Goal: Find specific page/section: Find specific page/section

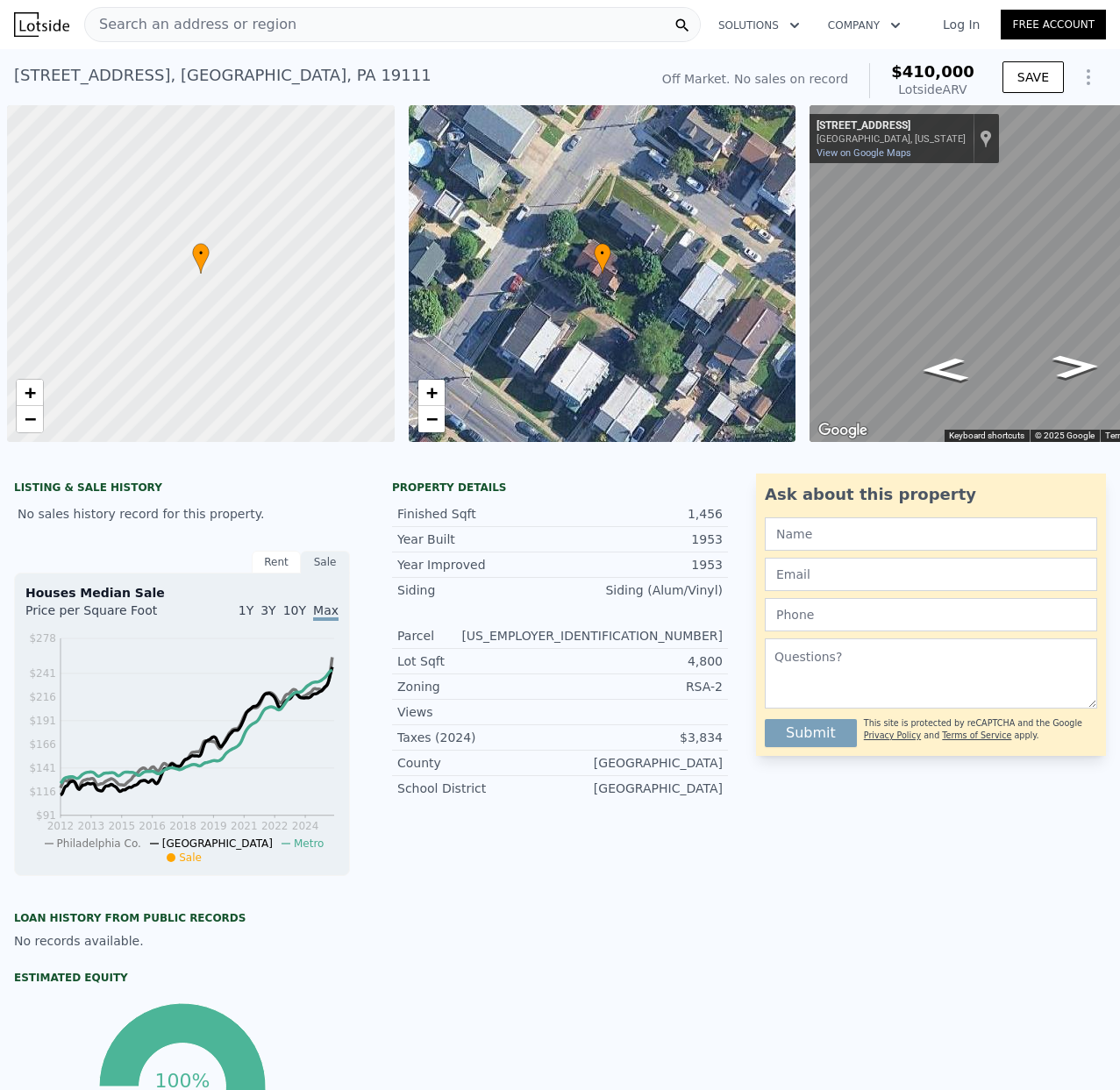
scroll to position [0, 7]
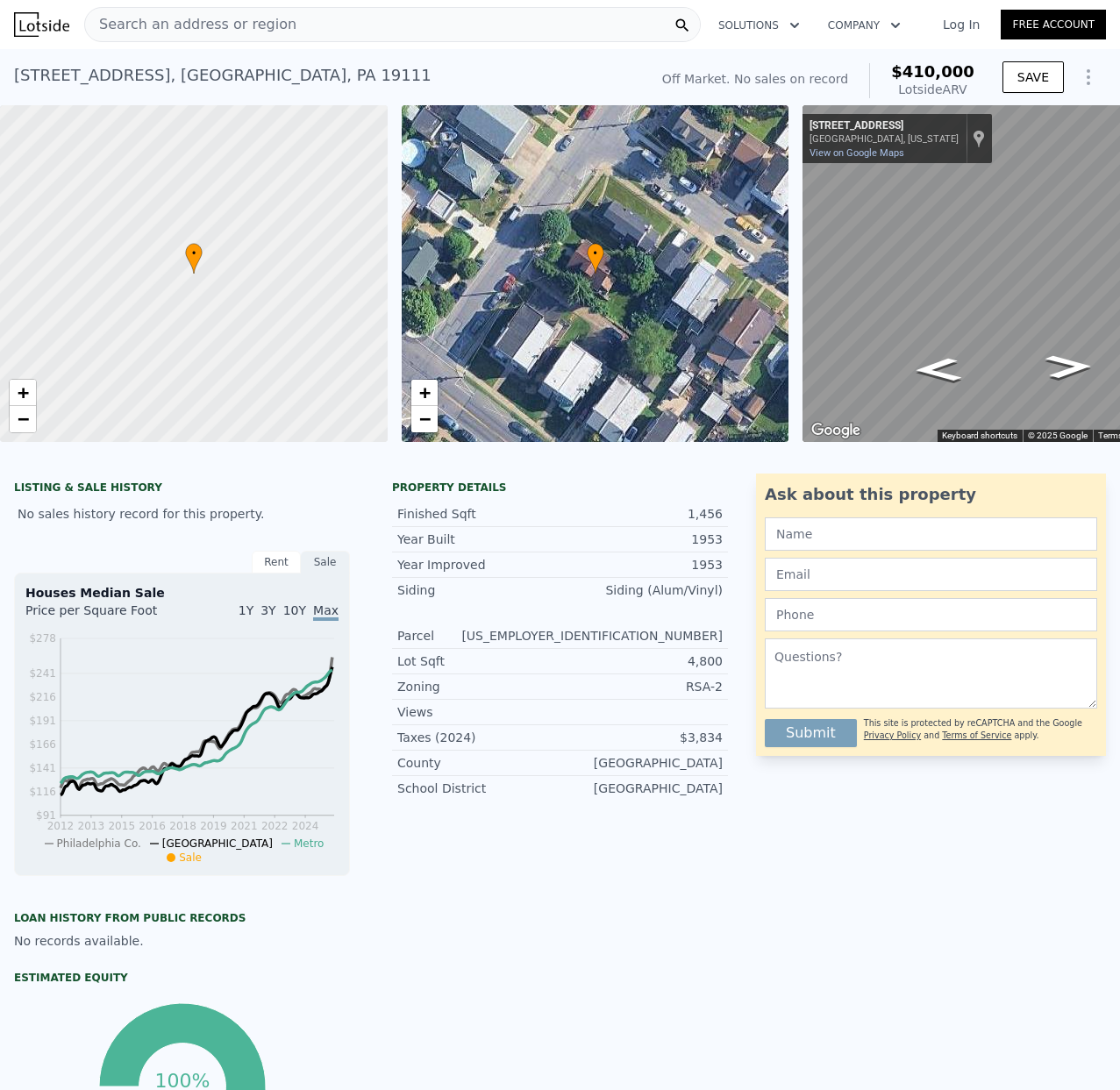
click at [117, 23] on span "Search an address or region" at bounding box center [191, 25] width 211 height 21
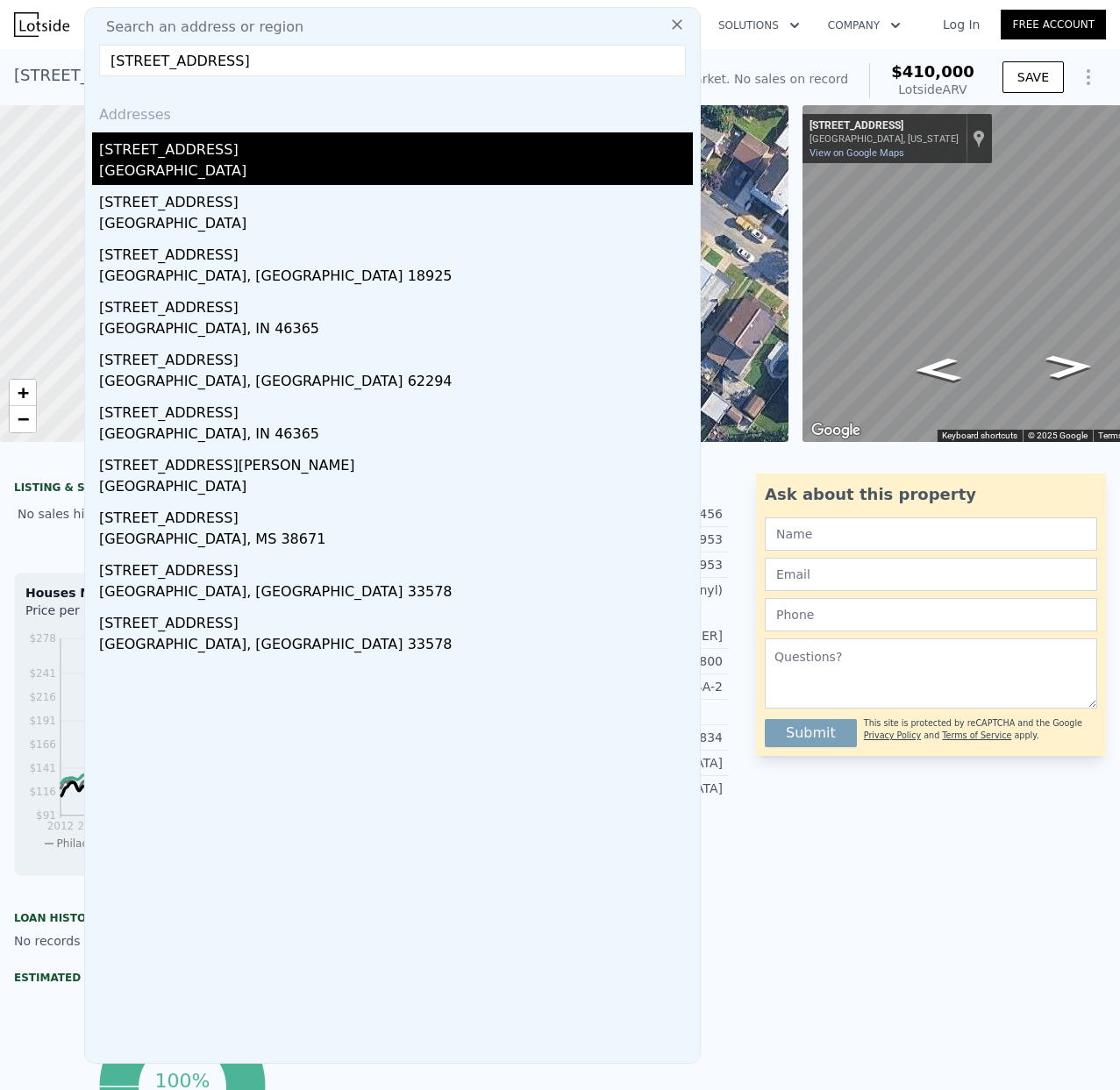
type input "[STREET_ADDRESS]"
click at [177, 155] on div "[STREET_ADDRESS]" at bounding box center [396, 146] width 594 height 28
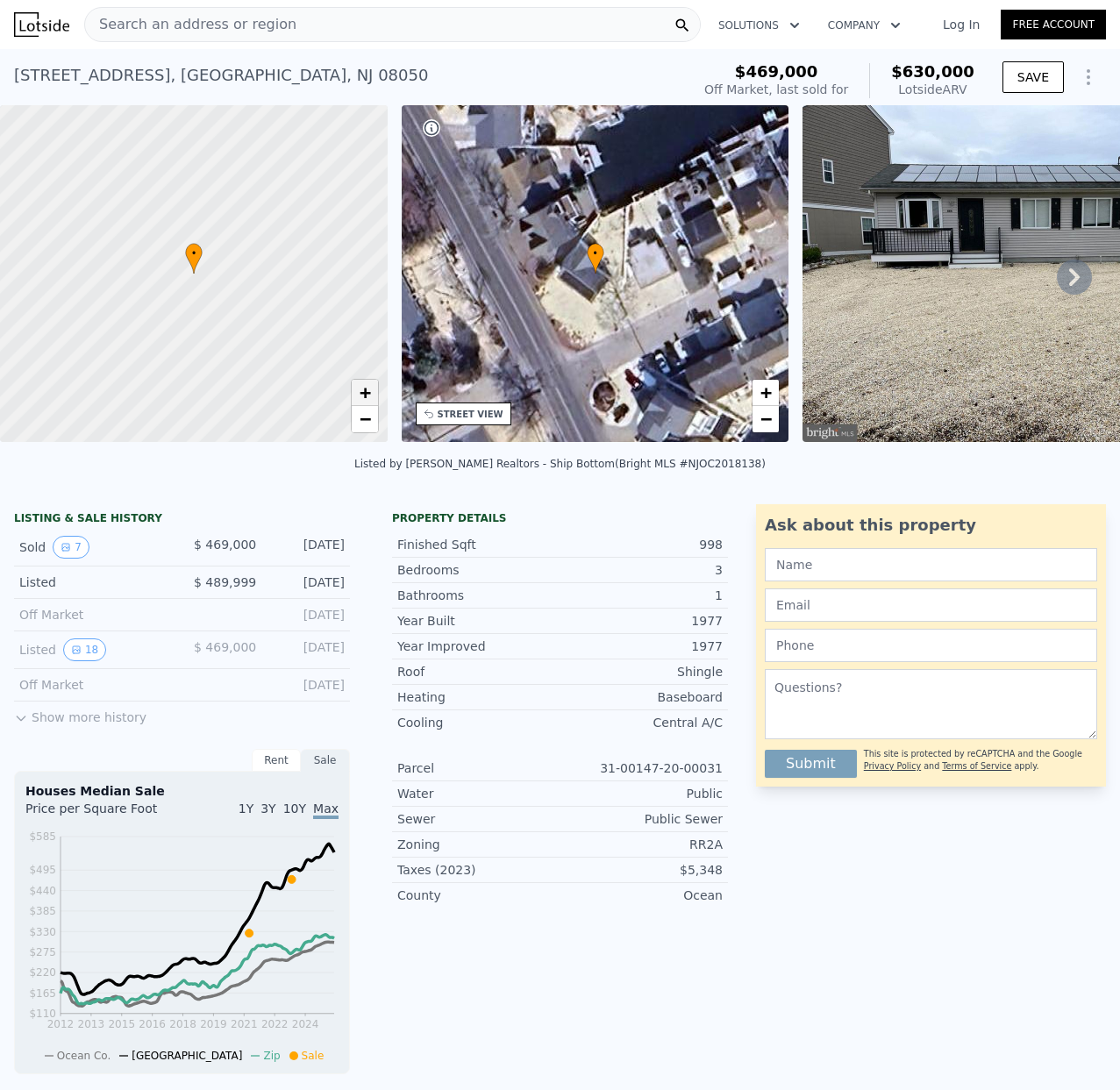
click at [357, 394] on link "+" at bounding box center [365, 393] width 27 height 27
click at [361, 392] on span "+" at bounding box center [364, 392] width 12 height 22
drag, startPoint x: 249, startPoint y: 354, endPoint x: 183, endPoint y: 260, distance: 114.9
click at [183, 260] on div at bounding box center [194, 274] width 465 height 405
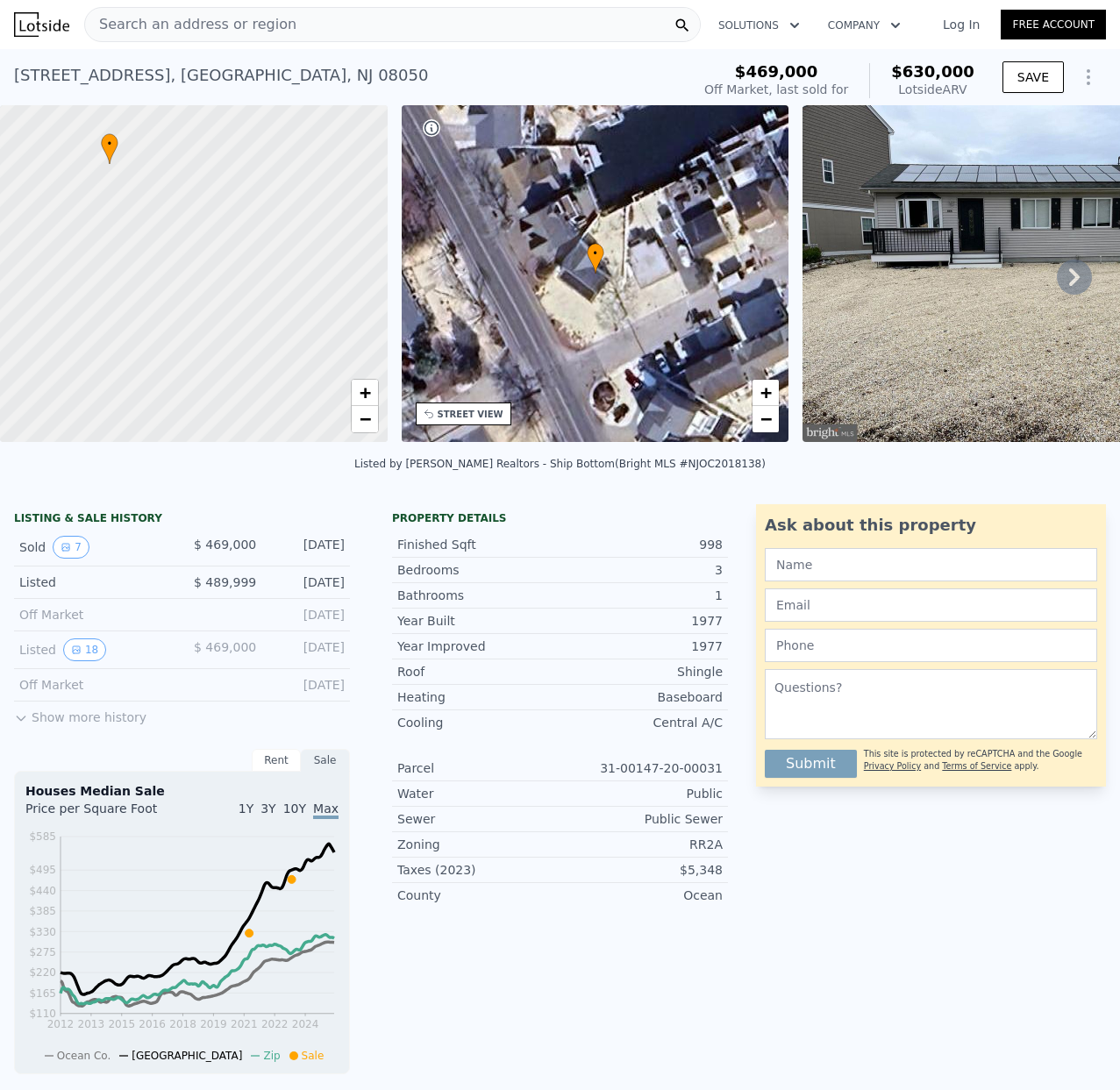
drag, startPoint x: 241, startPoint y: 353, endPoint x: 227, endPoint y: 343, distance: 17.2
click at [227, 343] on div at bounding box center [194, 274] width 465 height 405
drag, startPoint x: 226, startPoint y: 285, endPoint x: 266, endPoint y: 330, distance: 60.2
click at [266, 330] on div at bounding box center [194, 274] width 465 height 405
click at [371, 423] on link "−" at bounding box center [365, 420] width 27 height 27
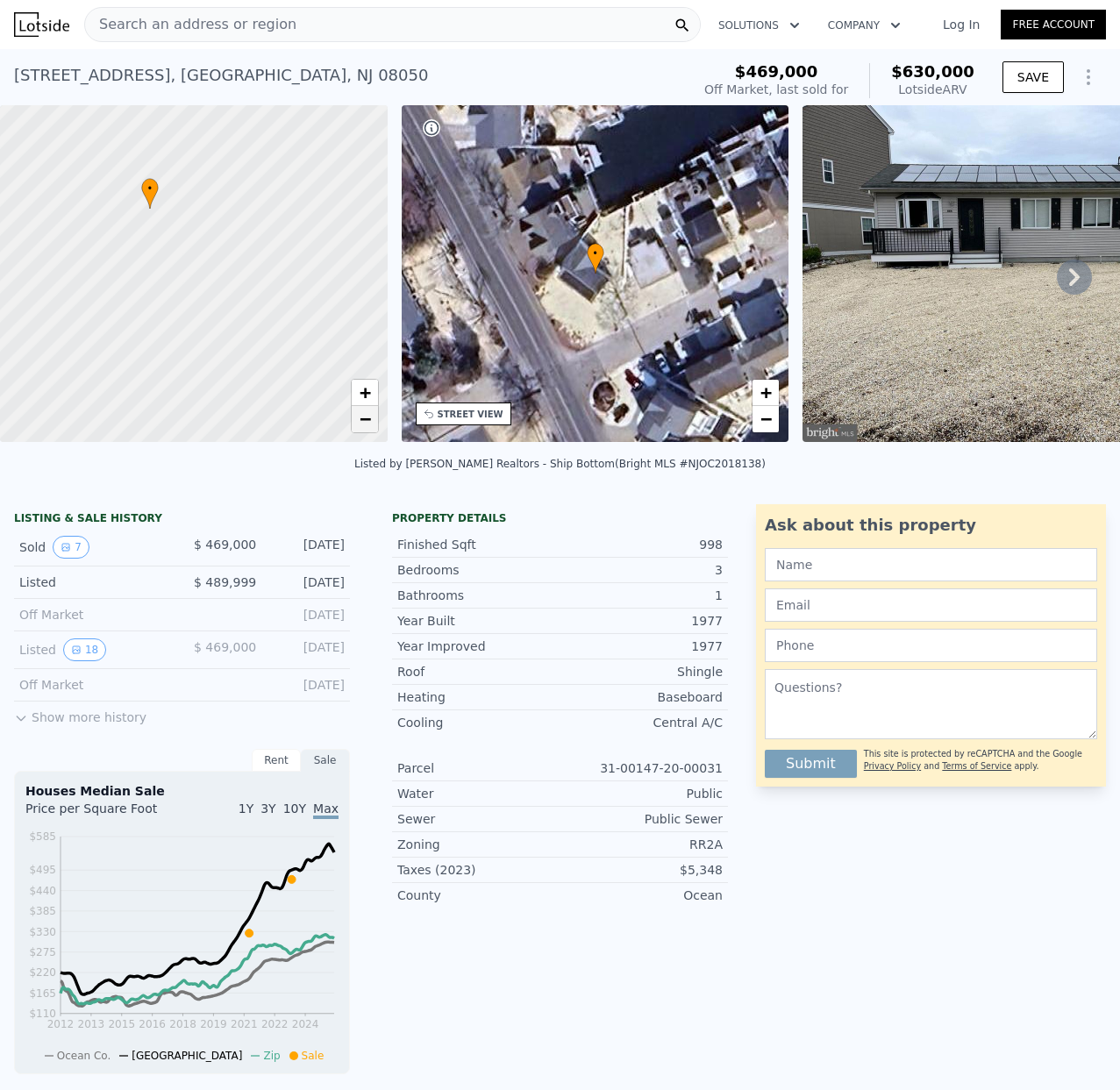
click at [371, 423] on link "−" at bounding box center [365, 420] width 27 height 27
